Goal: Task Accomplishment & Management: Manage account settings

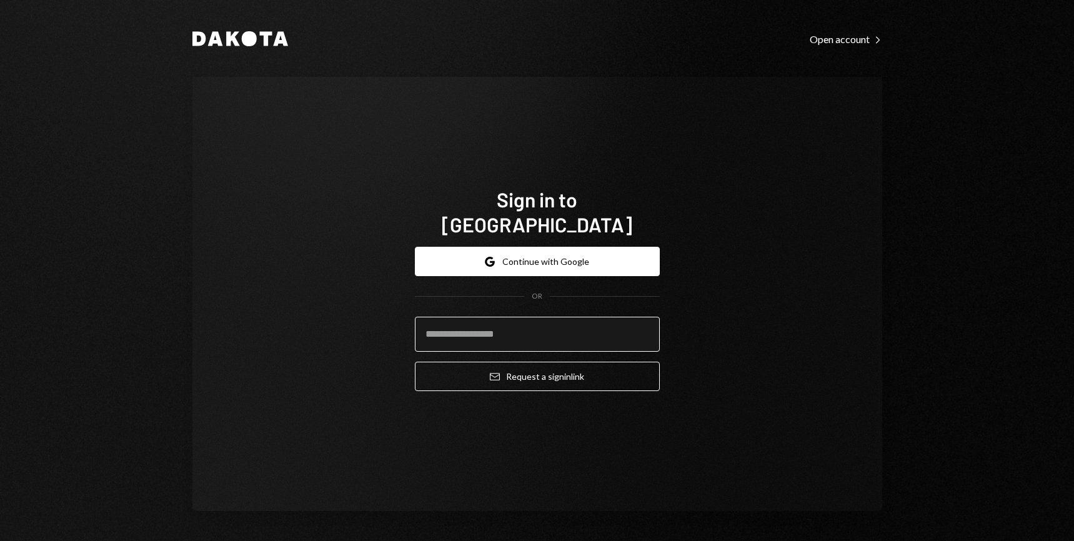
click at [541, 326] on input "email" at bounding box center [537, 334] width 245 height 35
type input "**********"
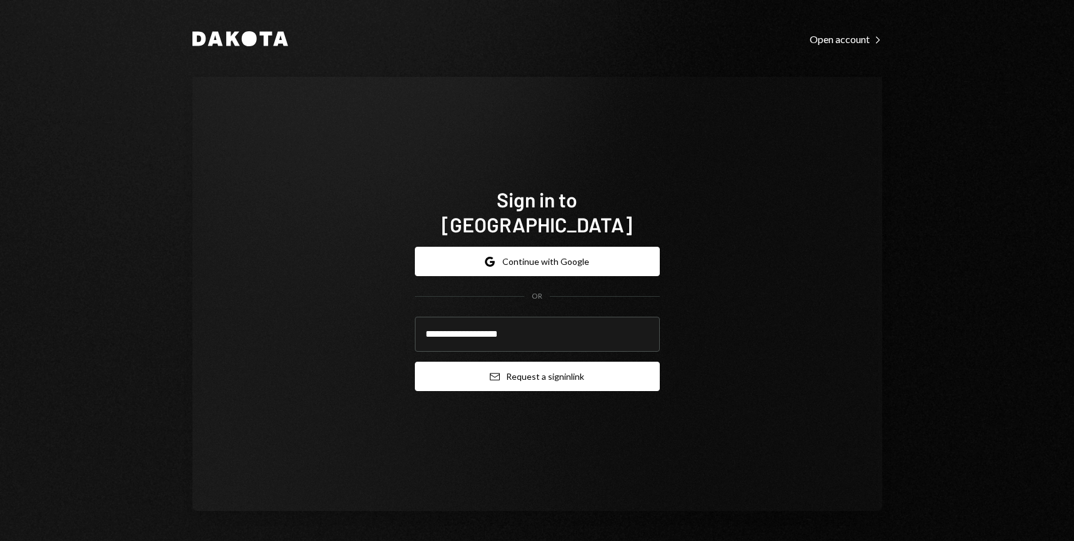
click at [545, 366] on button "Email Request a sign in link" at bounding box center [537, 376] width 245 height 29
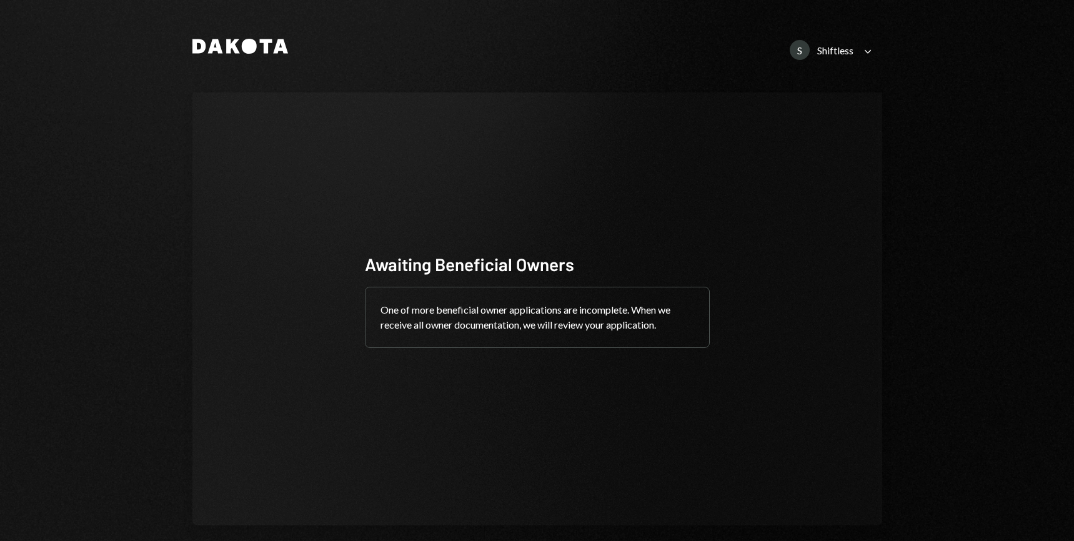
click at [855, 54] on div "S Shiftless Caret Down" at bounding box center [833, 50] width 100 height 20
click at [784, 123] on div "S SEEDPHRASE LTD." at bounding box center [791, 130] width 149 height 21
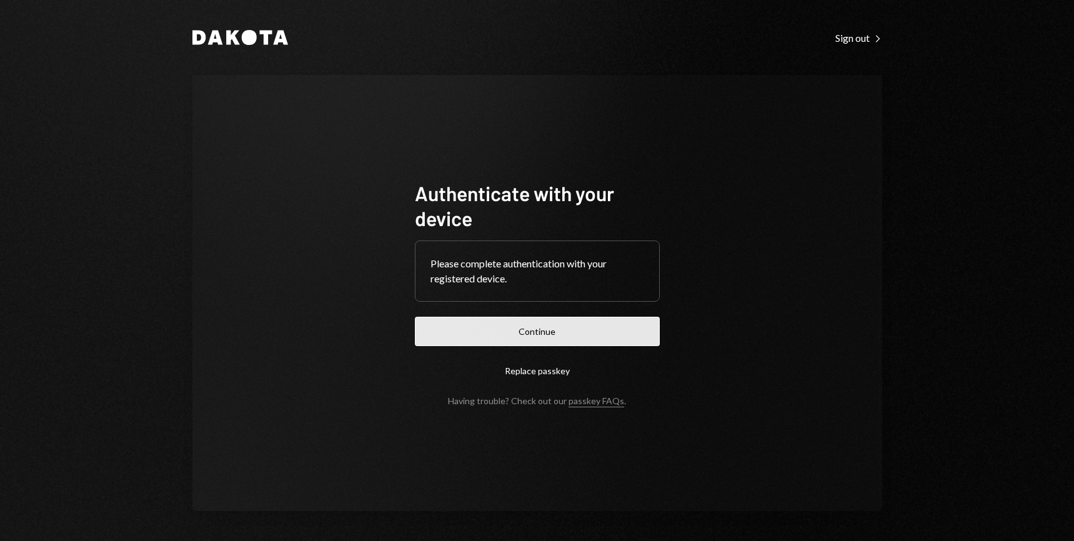
click at [574, 331] on button "Continue" at bounding box center [537, 331] width 245 height 29
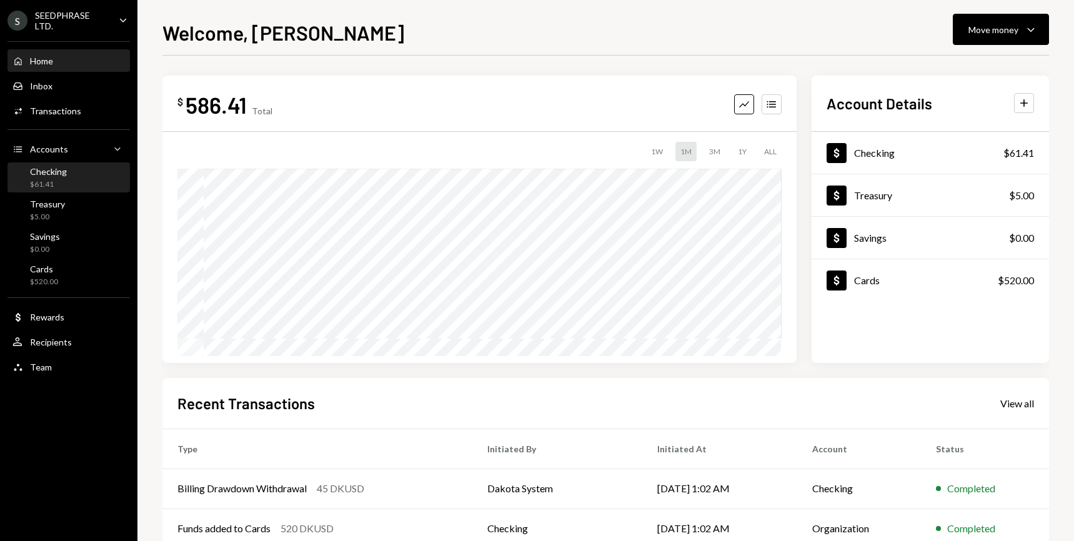
click at [75, 179] on div "Checking $61.41" at bounding box center [69, 178] width 113 height 24
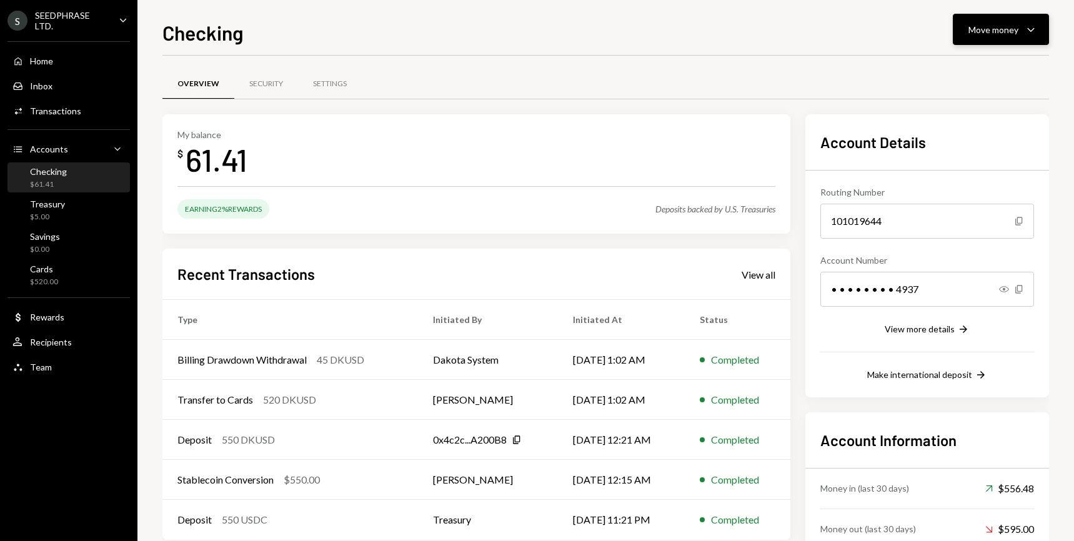
click at [1031, 24] on icon "Caret Down" at bounding box center [1031, 29] width 15 height 15
click at [966, 120] on div "Deposit" at bounding box center [991, 123] width 91 height 13
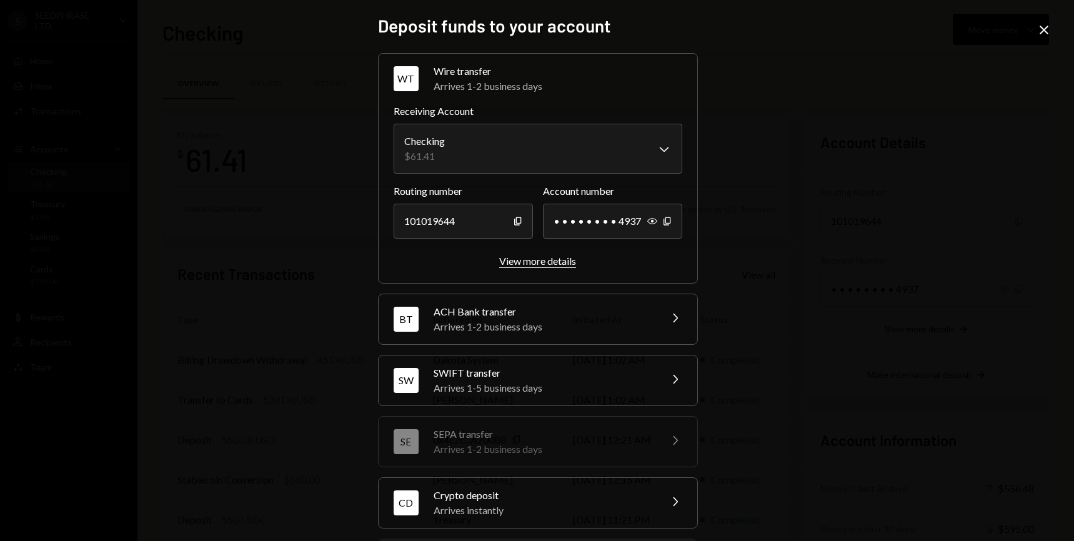
click at [531, 263] on div "View more details" at bounding box center [537, 261] width 77 height 12
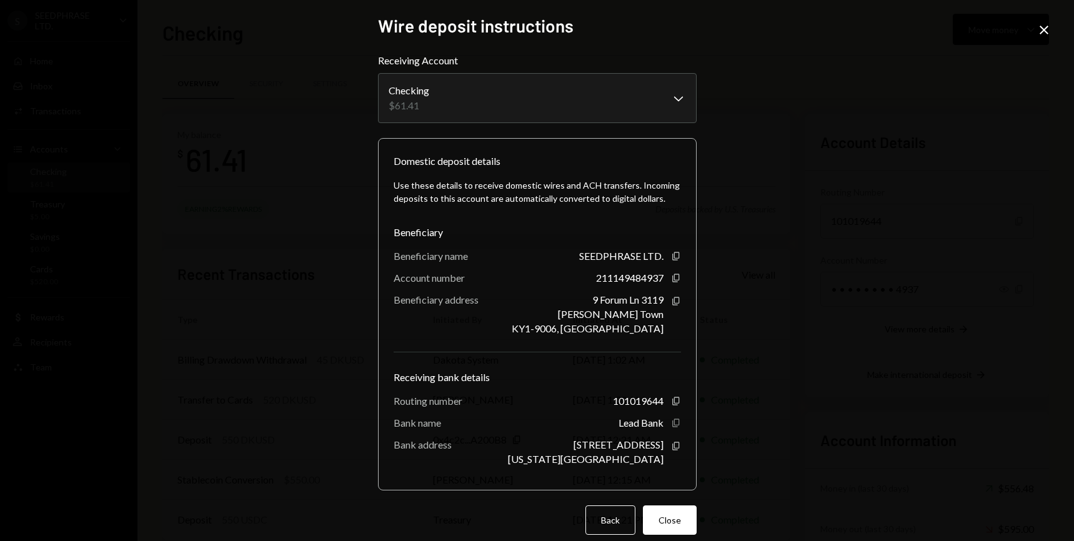
click at [671, 428] on icon "Copy" at bounding box center [676, 423] width 10 height 10
click at [674, 406] on icon "Copy" at bounding box center [676, 401] width 10 height 10
click at [673, 282] on icon "button" at bounding box center [676, 278] width 7 height 8
